Goal: Information Seeking & Learning: Learn about a topic

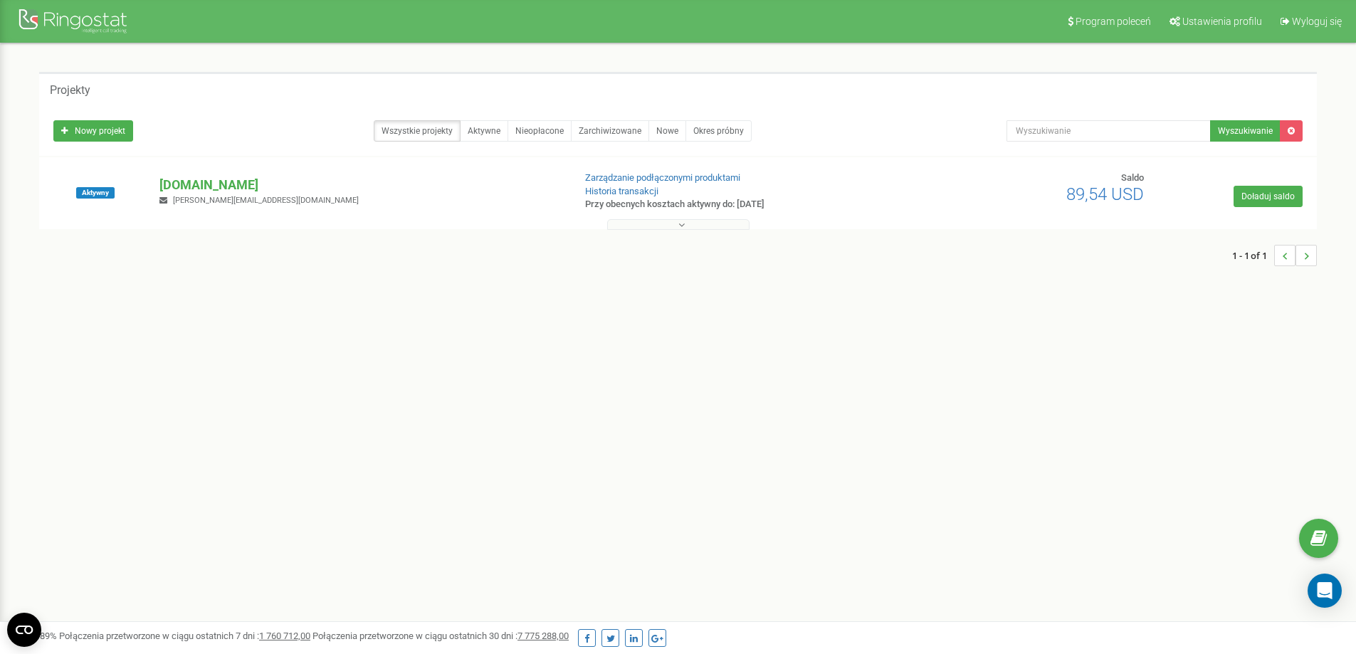
click at [196, 168] on div "Aktywny [DOMAIN_NAME] [PERSON_NAME][EMAIL_ADDRESS][DOMAIN_NAME] Zarządzanie pod…" at bounding box center [678, 193] width 1278 height 72
click at [199, 169] on div "Aktywny [DOMAIN_NAME] [PERSON_NAME][EMAIL_ADDRESS][DOMAIN_NAME] Zarządzanie pod…" at bounding box center [678, 193] width 1278 height 72
click at [209, 179] on p "[DOMAIN_NAME]" at bounding box center [360, 185] width 402 height 19
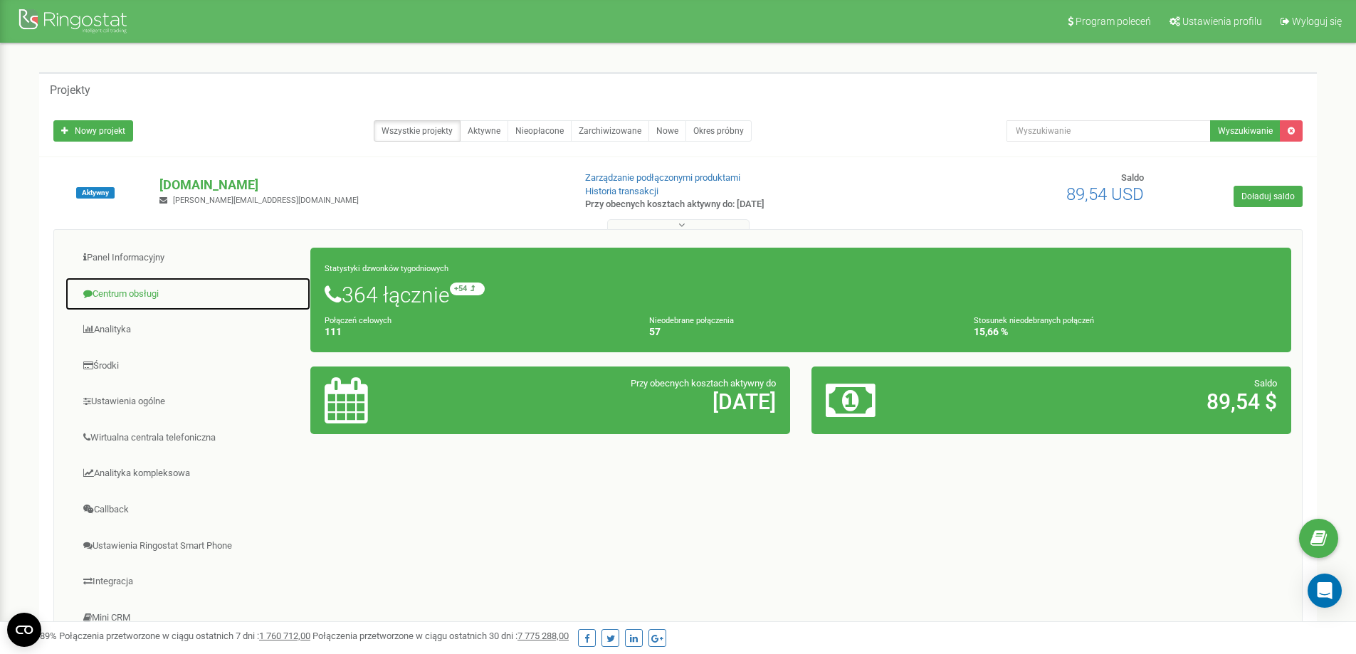
click at [192, 298] on link "Centrum obsługi" at bounding box center [188, 294] width 246 height 35
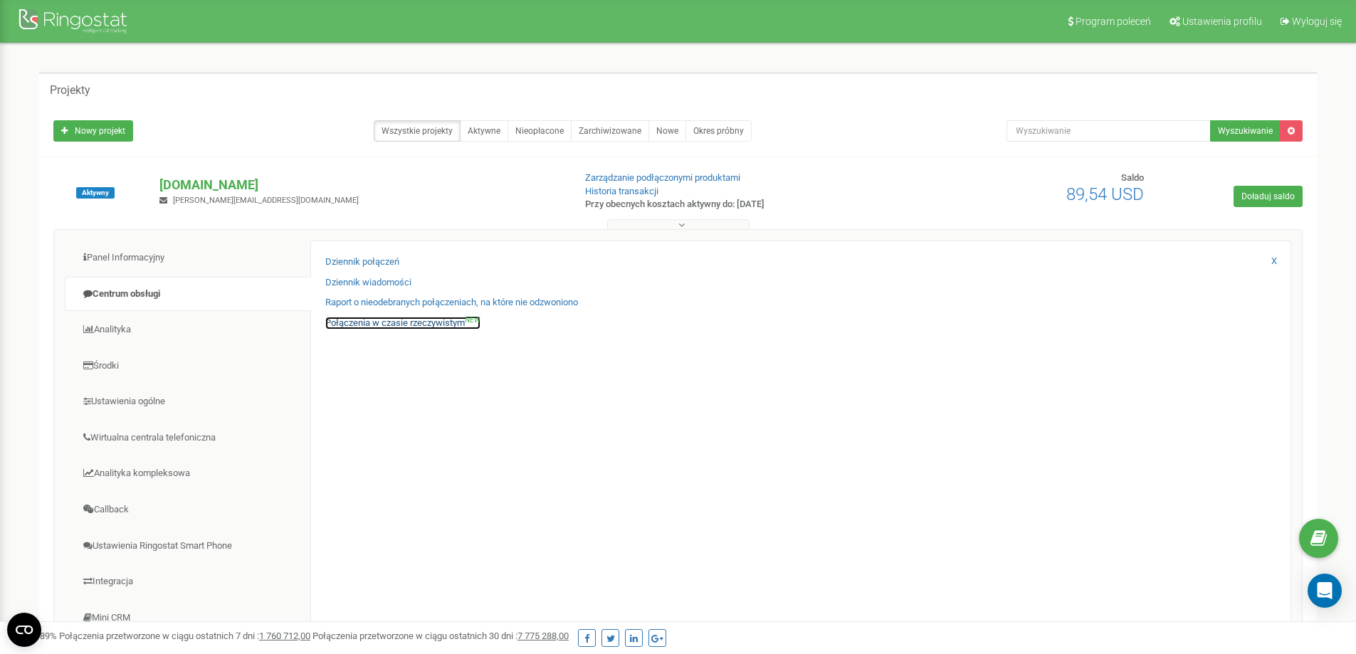
click at [350, 323] on link "Połączenia w czasie rzeczywistym NEW" at bounding box center [402, 324] width 155 height 14
